Goal: Navigation & Orientation: Find specific page/section

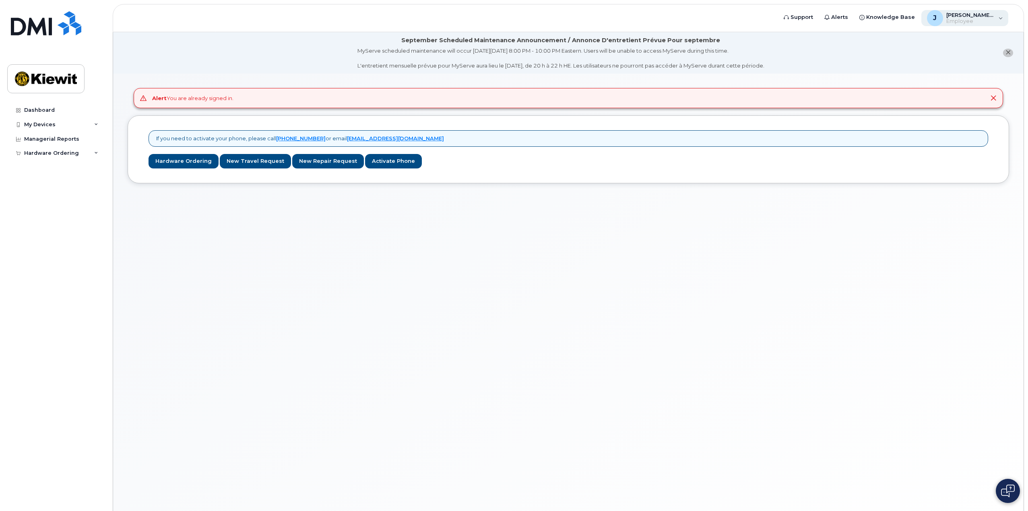
click at [973, 14] on span "[PERSON_NAME].[PERSON_NAME]" at bounding box center [970, 15] width 48 height 6
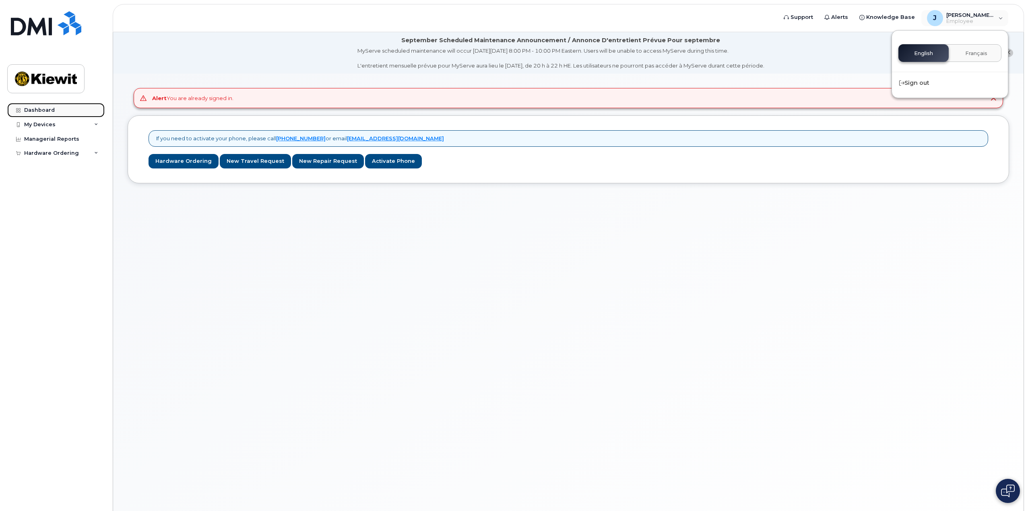
click at [45, 107] on div "Dashboard" at bounding box center [39, 110] width 31 height 6
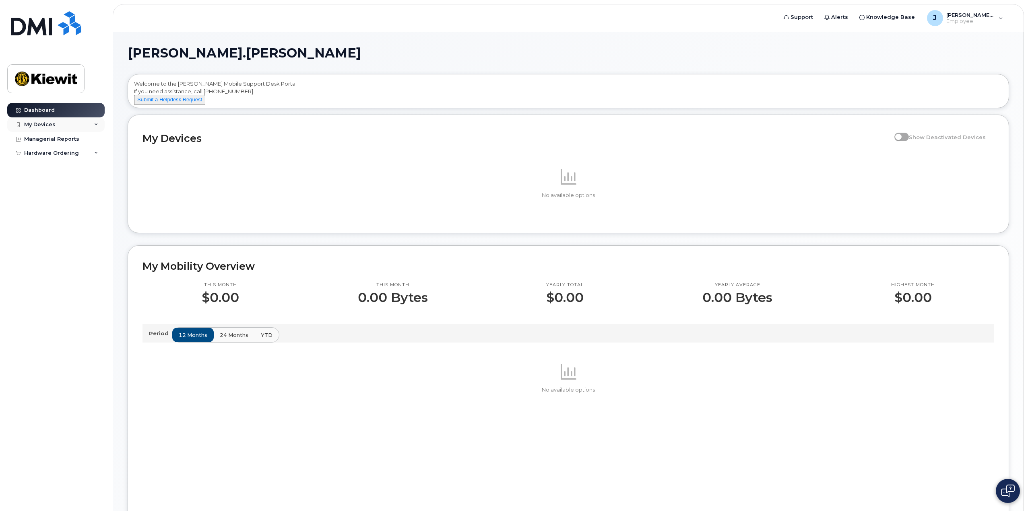
click at [81, 122] on div "My Devices" at bounding box center [55, 124] width 97 height 14
click at [44, 135] on link "Add Device" at bounding box center [62, 139] width 83 height 15
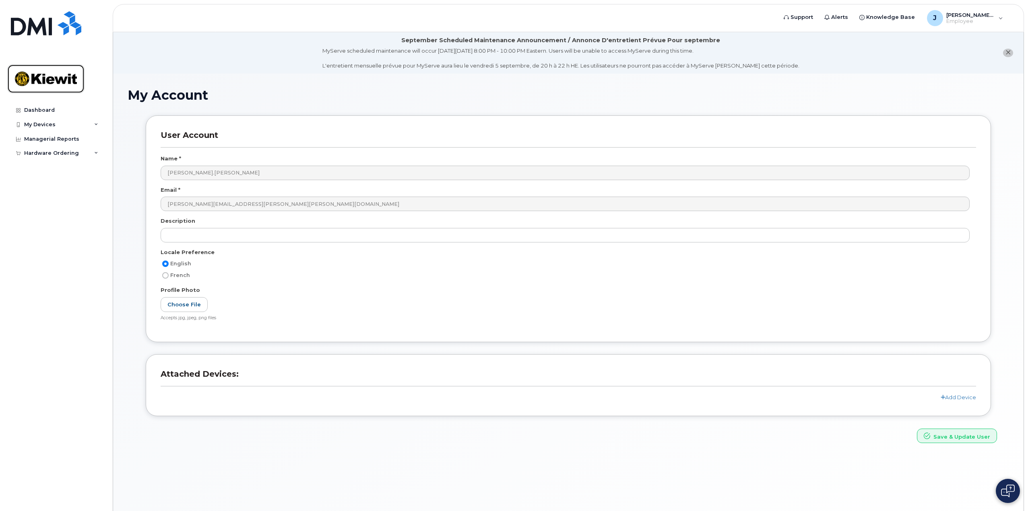
click at [59, 82] on img at bounding box center [46, 78] width 62 height 23
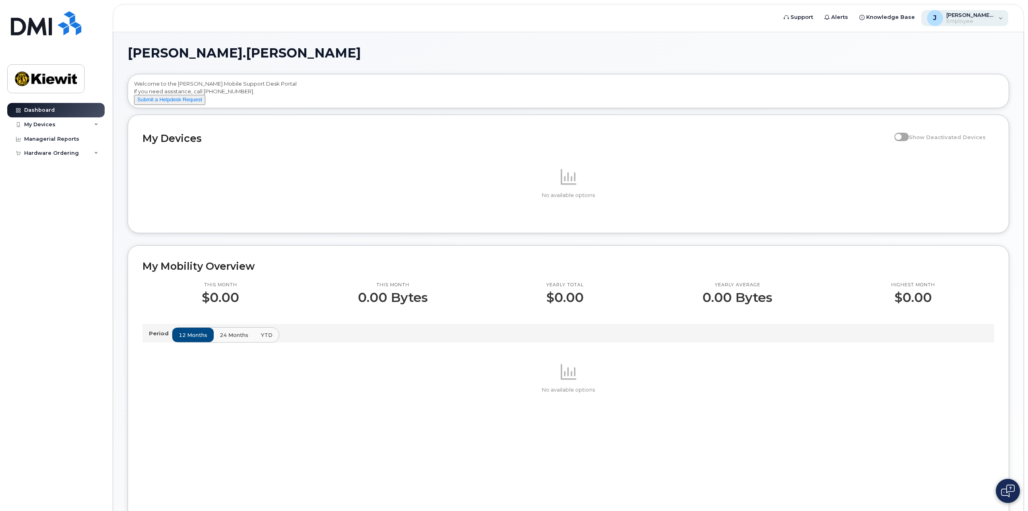
click at [988, 19] on span "Employee" at bounding box center [970, 21] width 48 height 6
click at [579, 54] on h1 "[PERSON_NAME].[PERSON_NAME]" at bounding box center [566, 53] width 877 height 13
click at [49, 140] on div "Managerial Reports" at bounding box center [51, 139] width 55 height 6
click at [69, 85] on img at bounding box center [46, 78] width 62 height 23
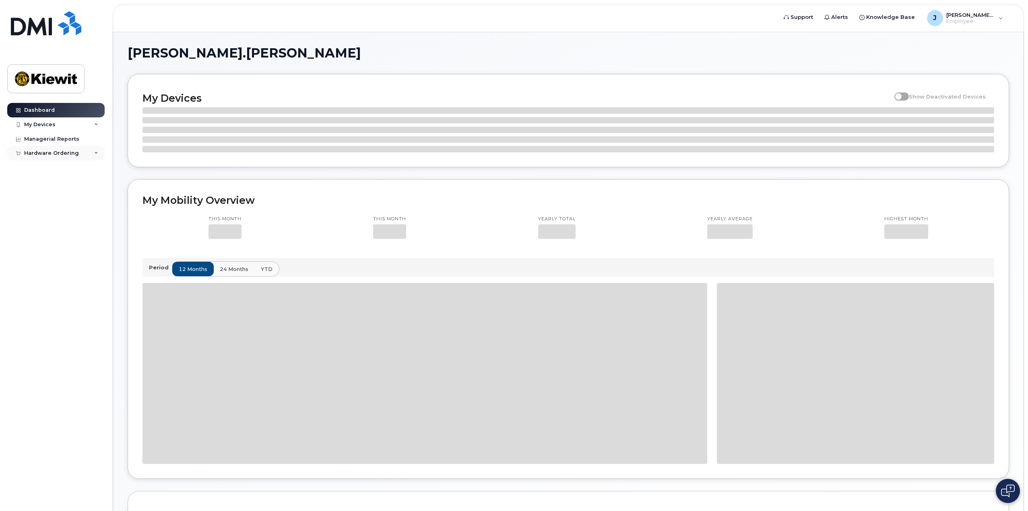
click at [89, 153] on div "Hardware Ordering" at bounding box center [55, 153] width 97 height 14
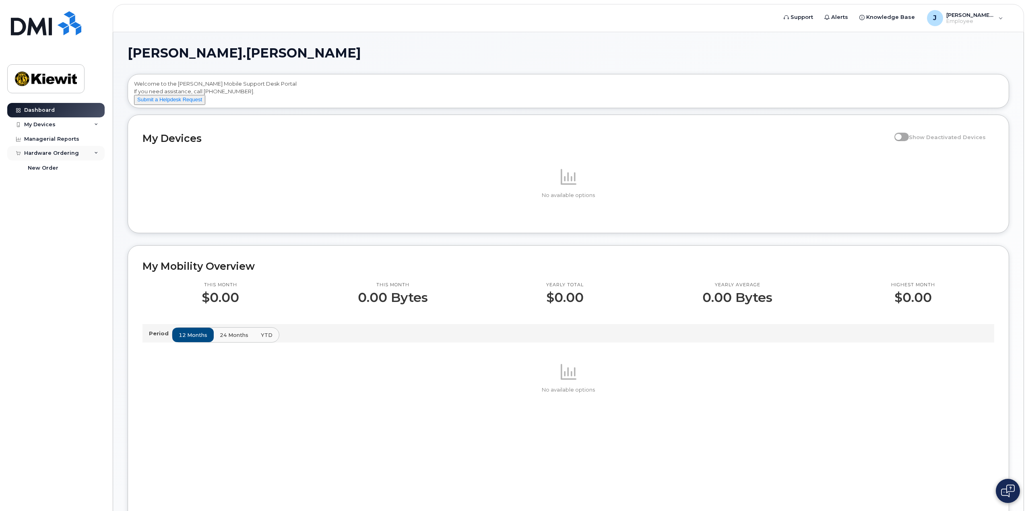
click at [93, 154] on div "Hardware Ordering" at bounding box center [55, 153] width 97 height 14
click at [89, 214] on div "Dashboard My Devices Add Device Managerial Reports Hardware Ordering New Order" at bounding box center [56, 301] width 99 height 396
